Goal: Ask a question

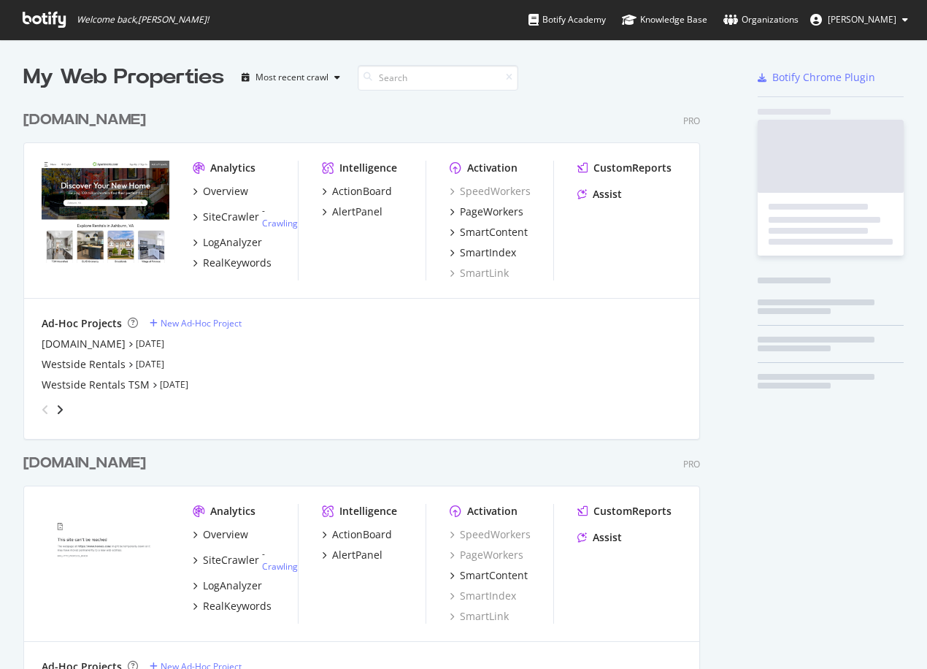
scroll to position [1289, 678]
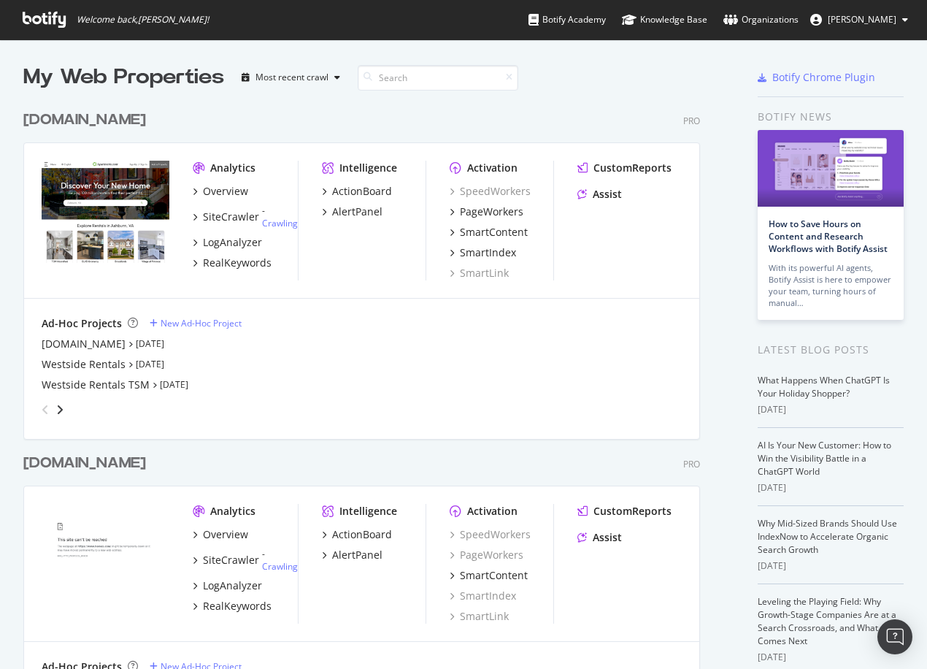
click at [116, 129] on div "[DOMAIN_NAME]" at bounding box center [84, 120] width 123 height 21
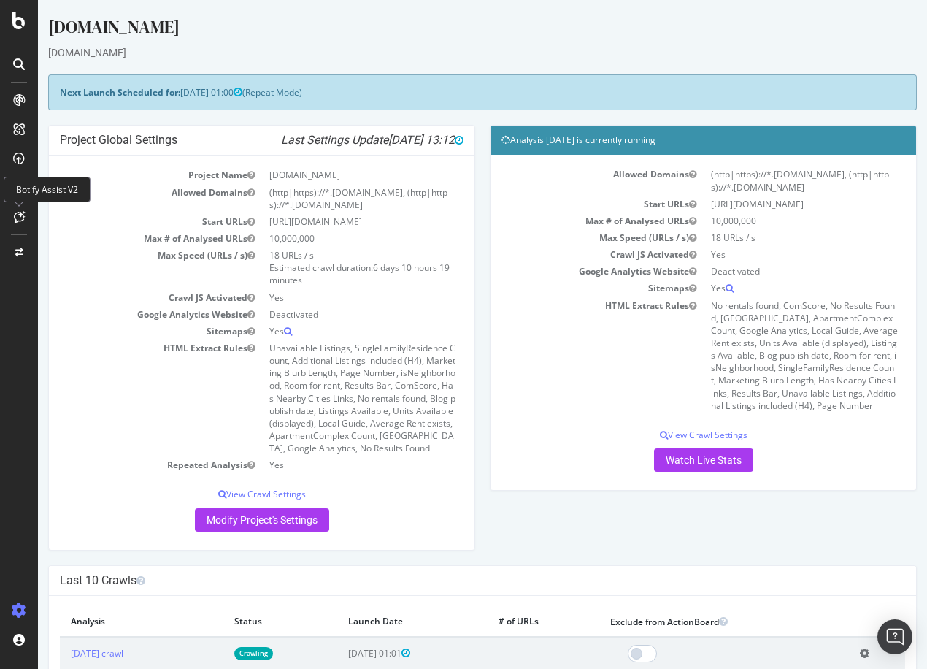
click at [23, 219] on icon at bounding box center [19, 217] width 11 height 12
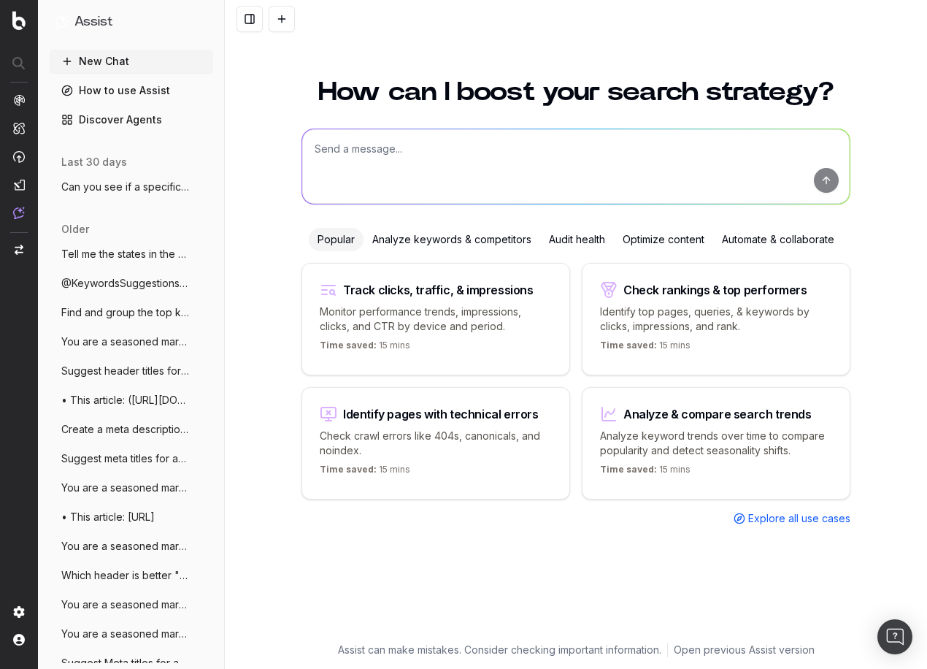
click at [423, 153] on textarea at bounding box center [576, 166] width 548 height 74
paste textarea "Does your insurance company cover all pet breeds?"
type textarea "Suggest better headers that are optimized for keywords for this: Does your insu…"
